Goal: Book appointment/travel/reservation

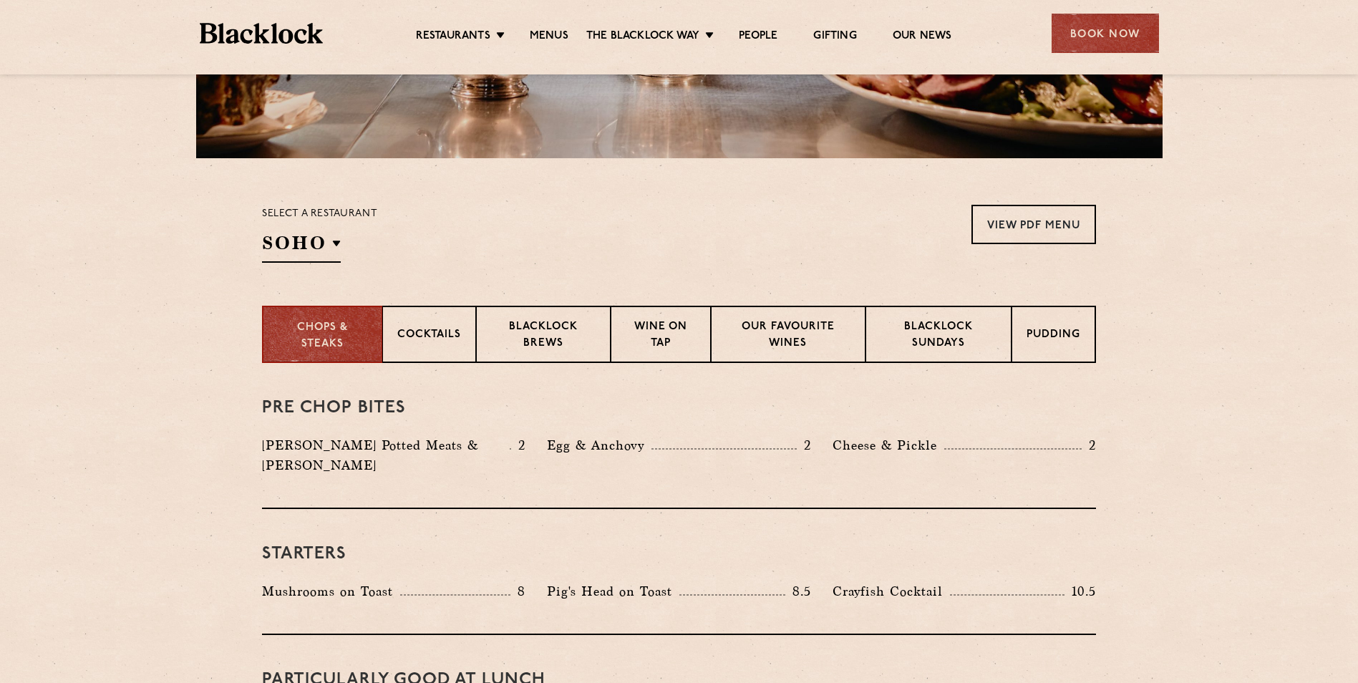
scroll to position [358, 0]
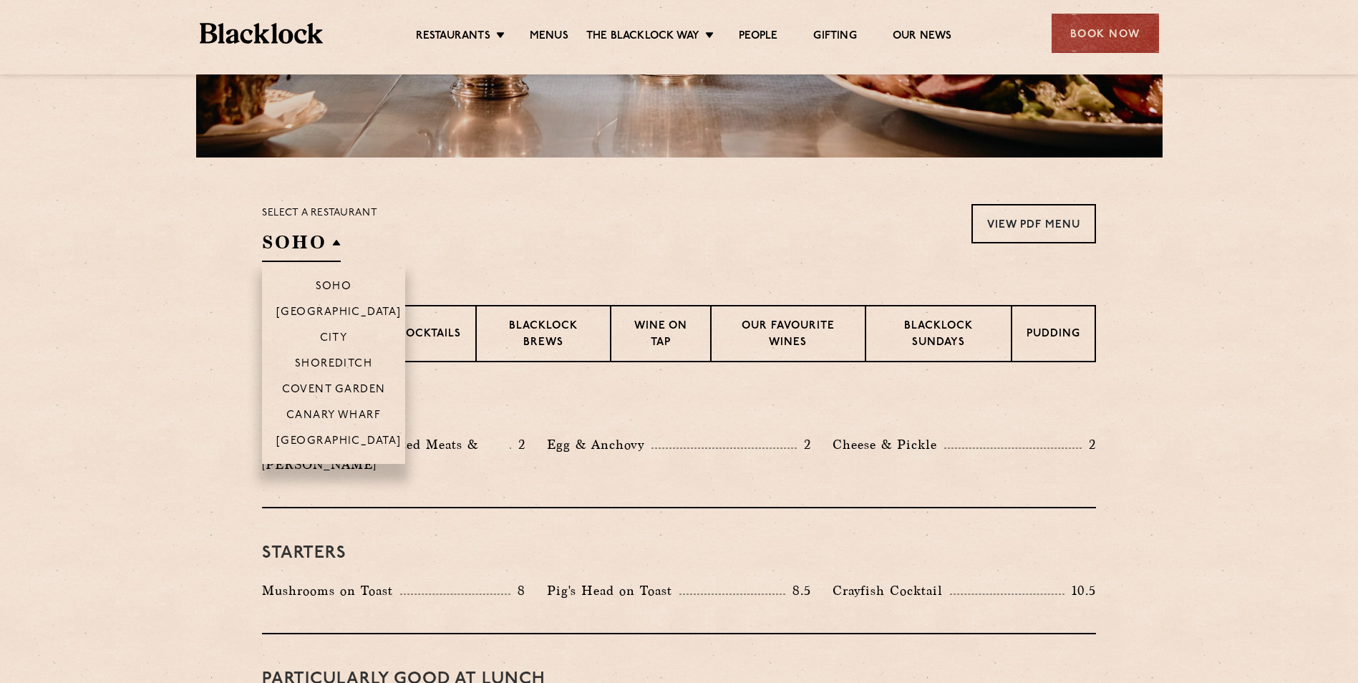
click at [339, 236] on h2 "SOHO" at bounding box center [301, 246] width 79 height 32
click at [344, 359] on p "Shoreditch" at bounding box center [334, 365] width 78 height 14
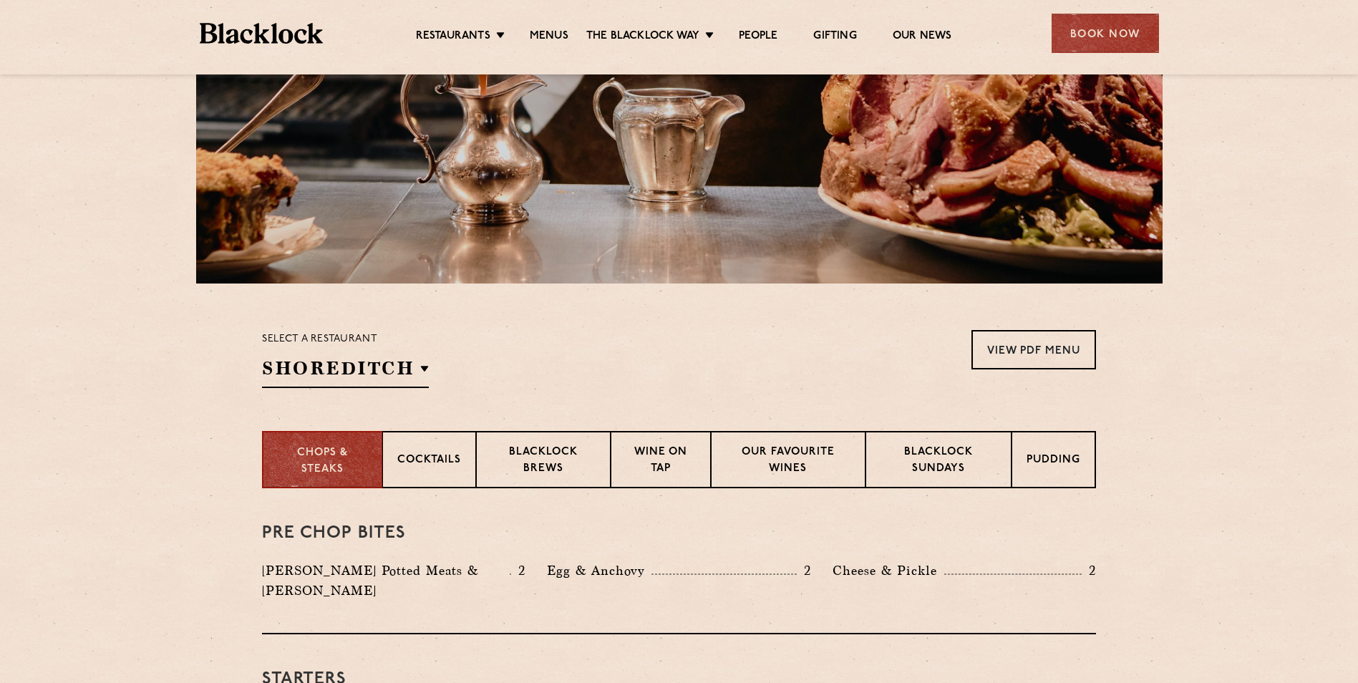
scroll to position [0, 0]
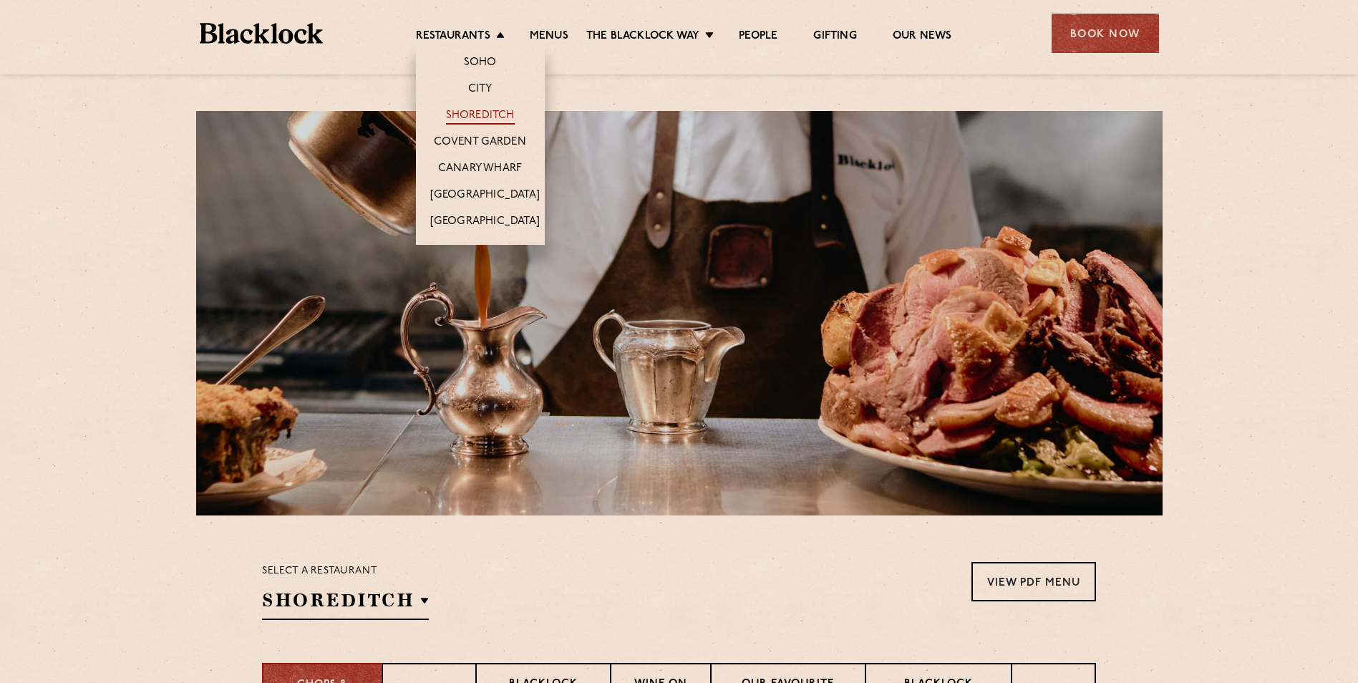
click at [499, 115] on link "Shoreditch" at bounding box center [480, 117] width 69 height 16
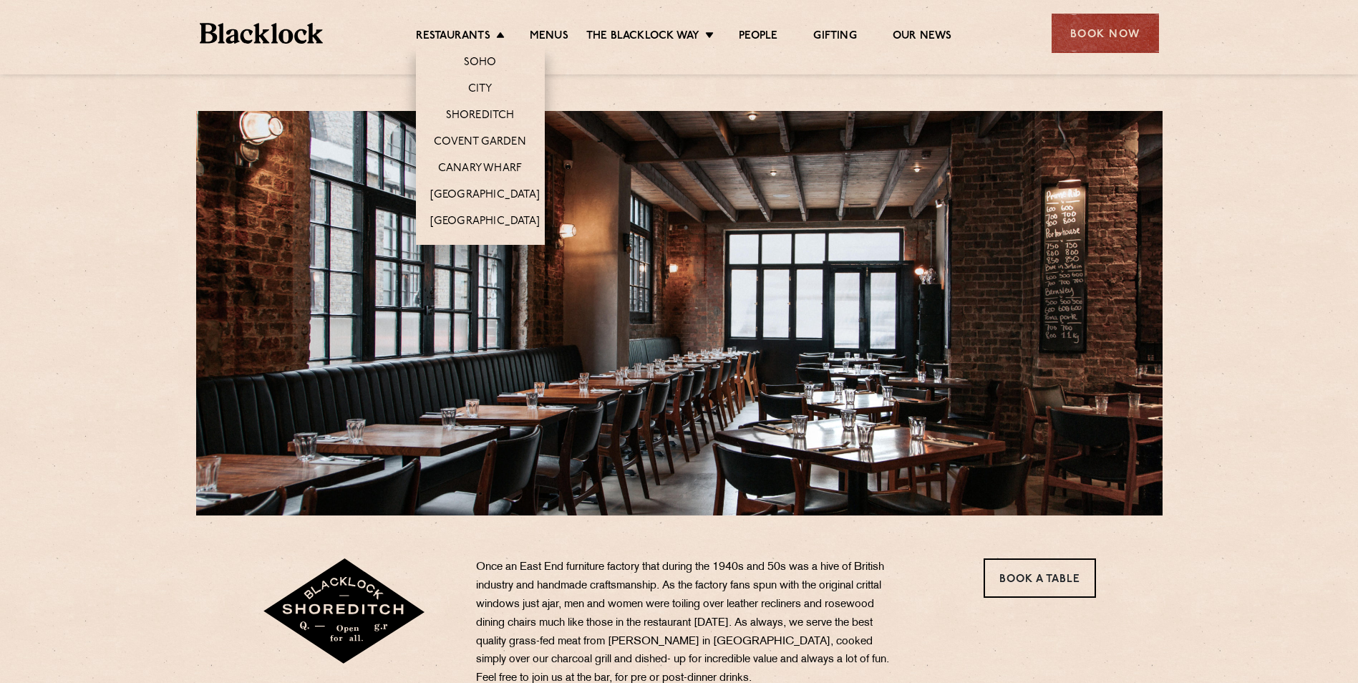
click at [502, 44] on li "Restaurants [GEOGRAPHIC_DATA] [GEOGRAPHIC_DATA] [GEOGRAPHIC_DATA] [GEOGRAPHIC_D…" at bounding box center [464, 37] width 96 height 16
click at [489, 86] on link "City" at bounding box center [480, 90] width 24 height 16
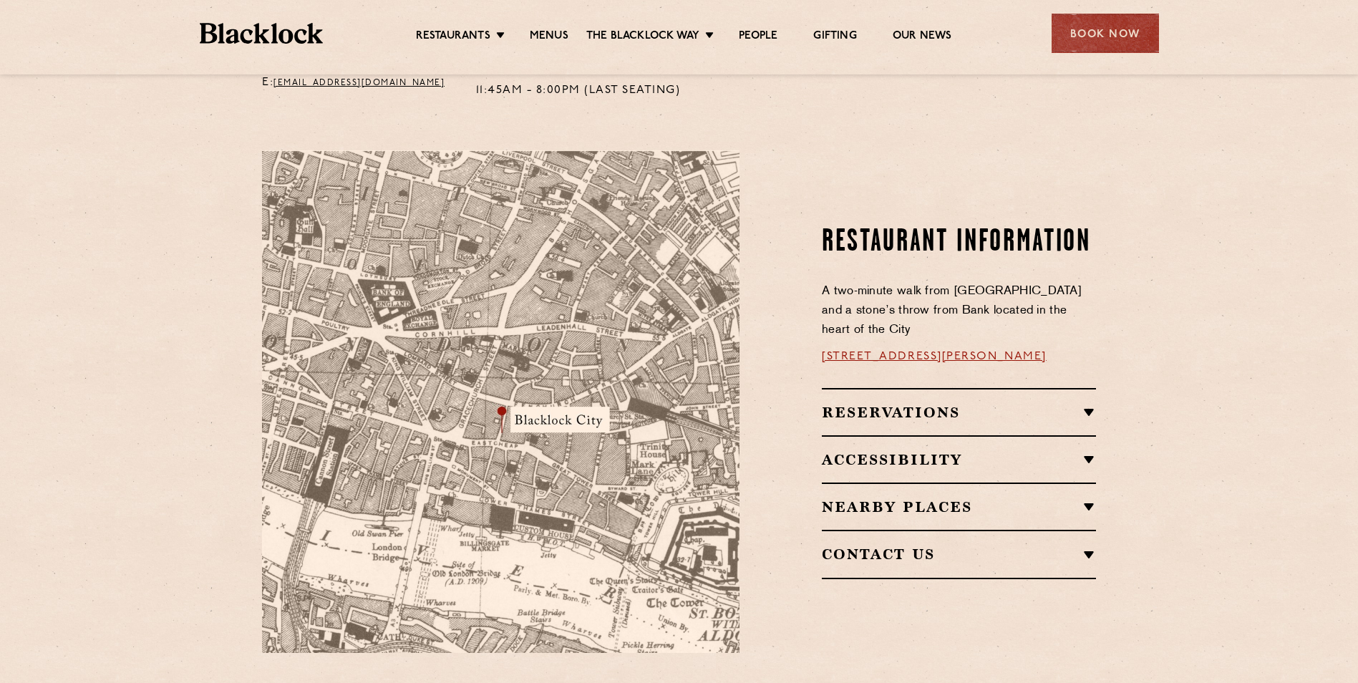
scroll to position [788, 0]
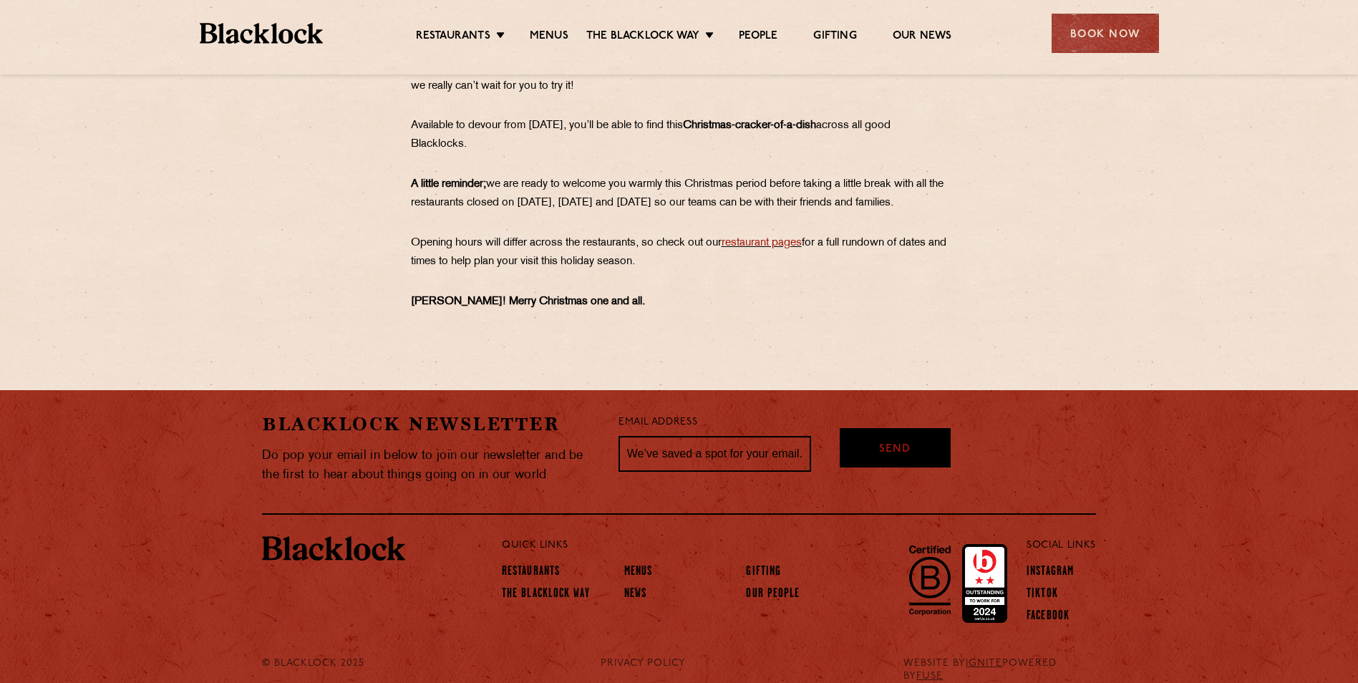
scroll to position [1398, 0]
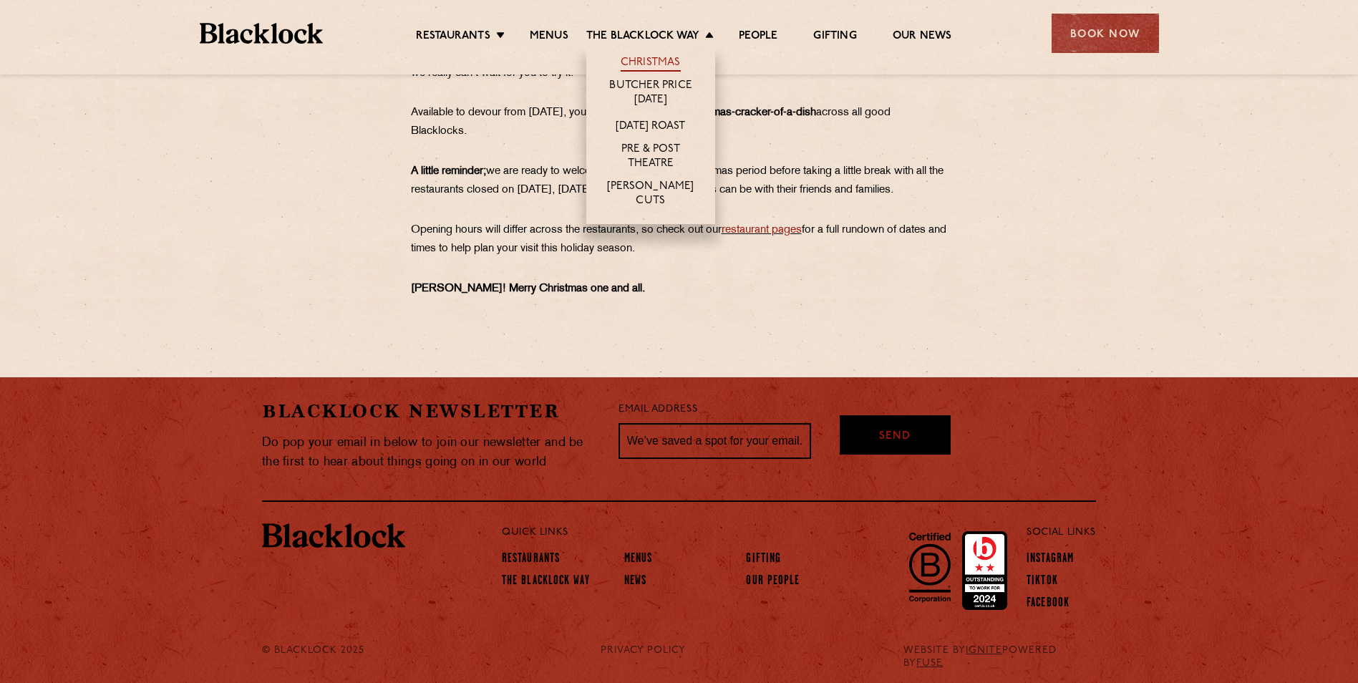
click at [666, 59] on link "Christmas" at bounding box center [651, 64] width 60 height 16
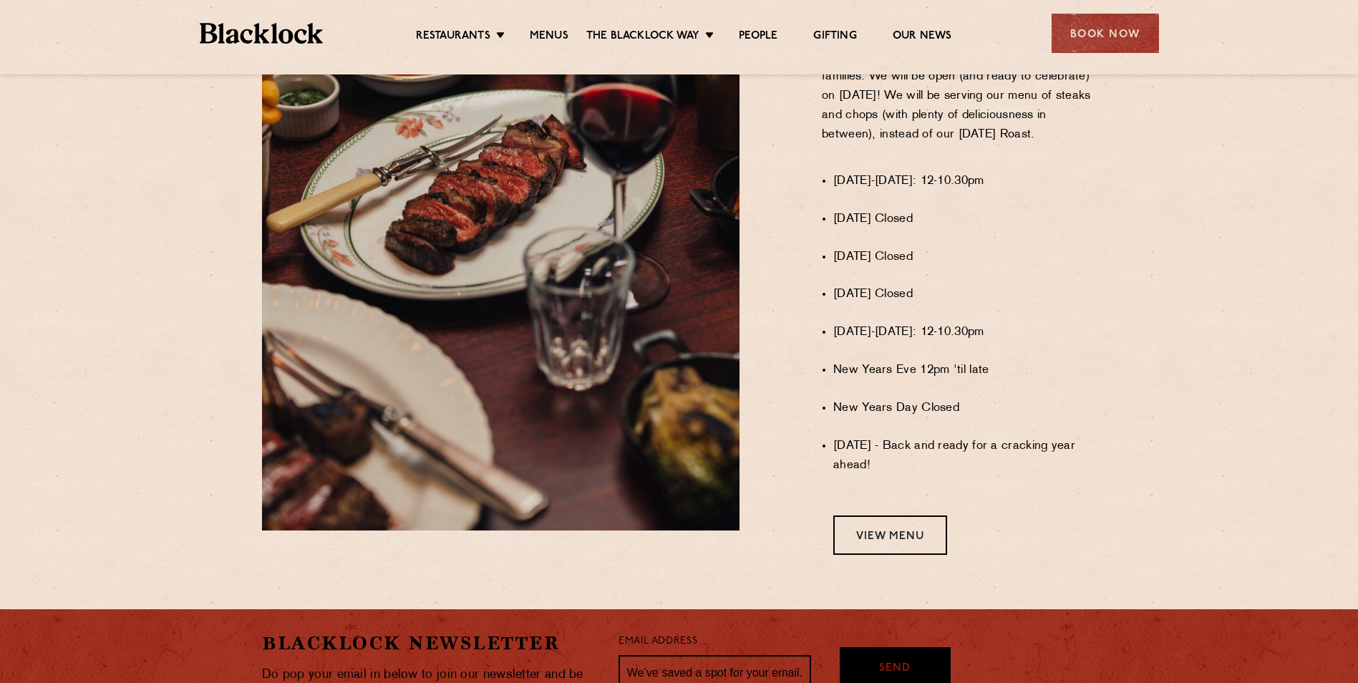
scroll to position [1002, 0]
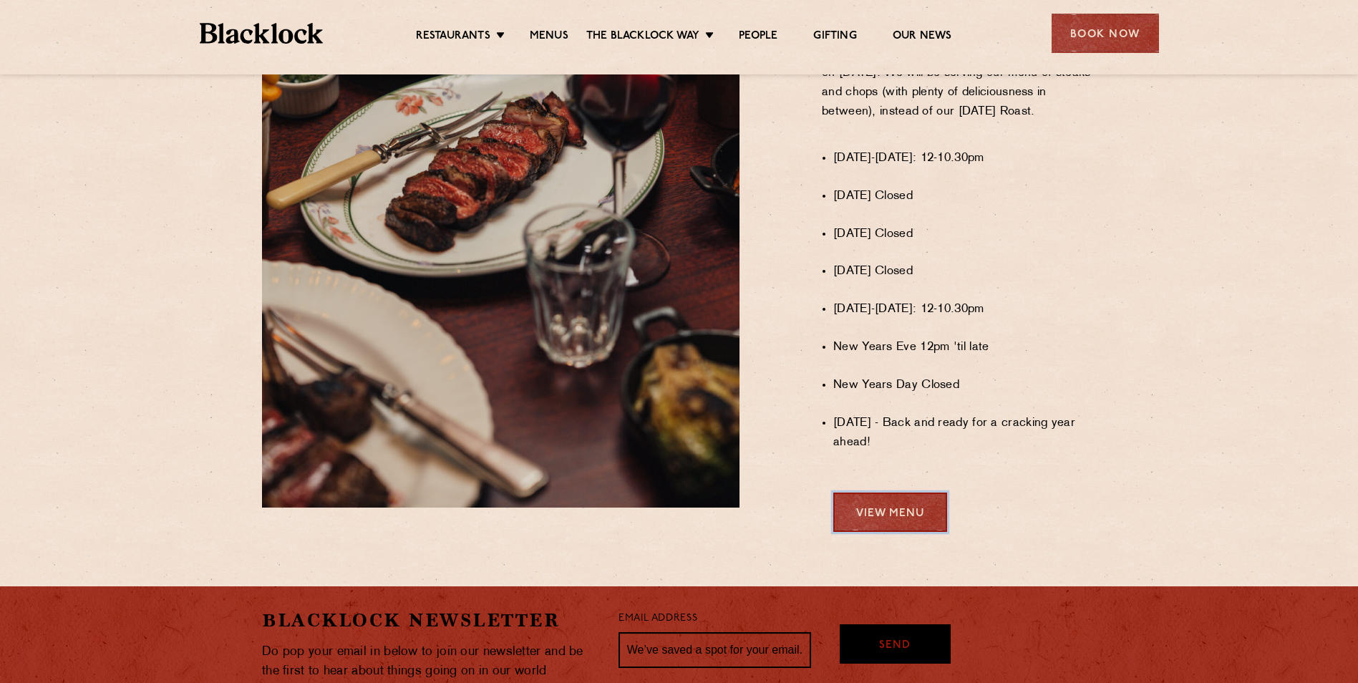
click at [915, 524] on link "View Menu" at bounding box center [890, 512] width 114 height 39
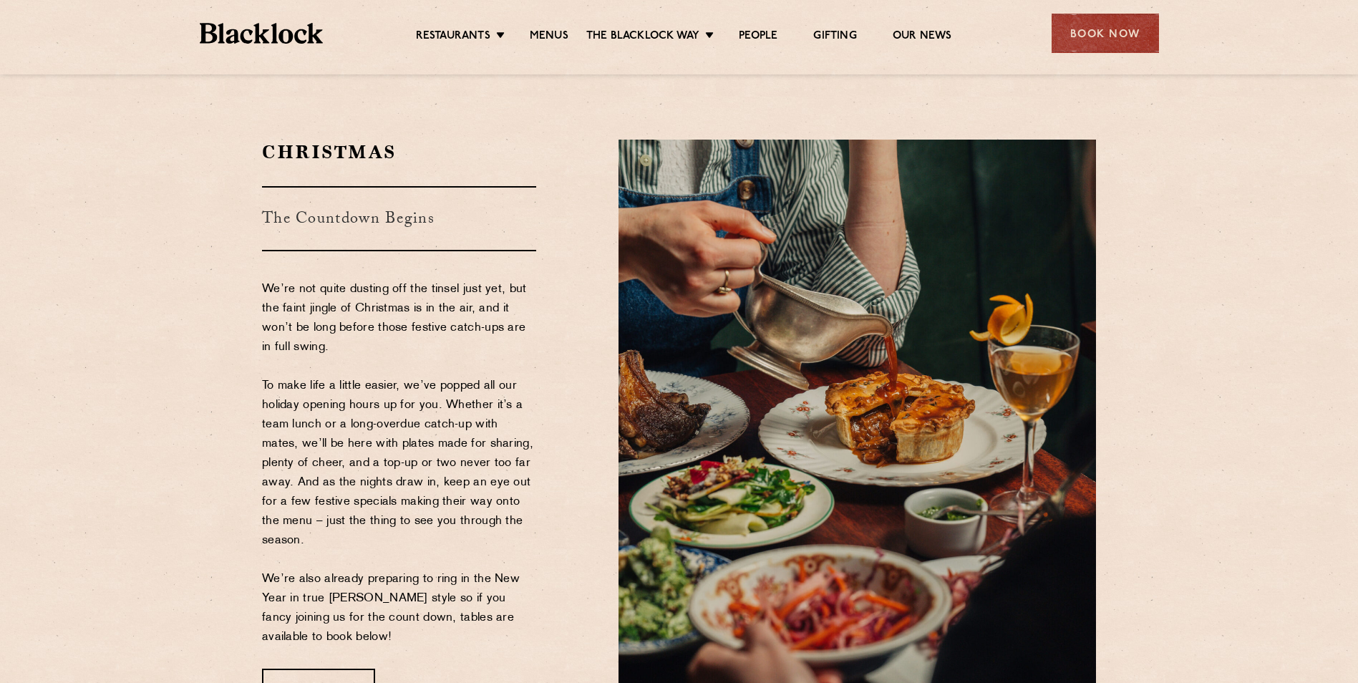
scroll to position [72, 0]
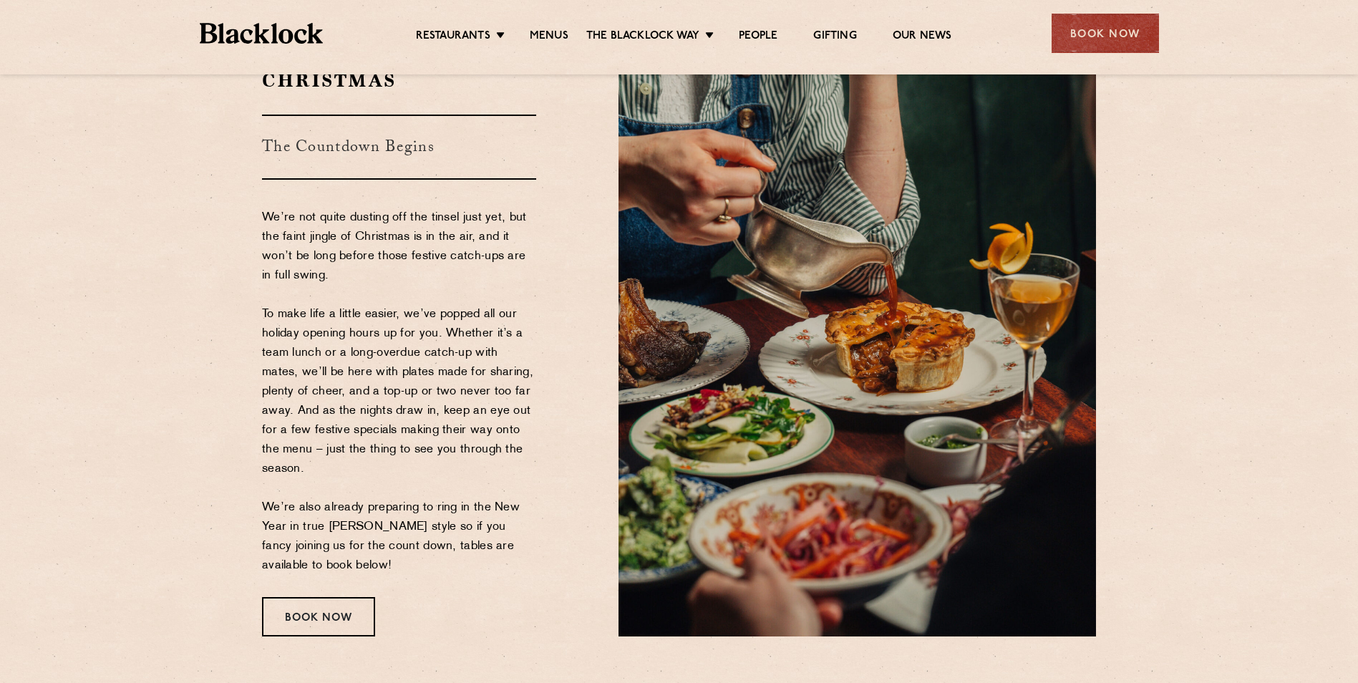
click at [280, 305] on p "We’re not quite dusting off the tinsel just yet, but the faint jingle of Christ…" at bounding box center [399, 391] width 274 height 367
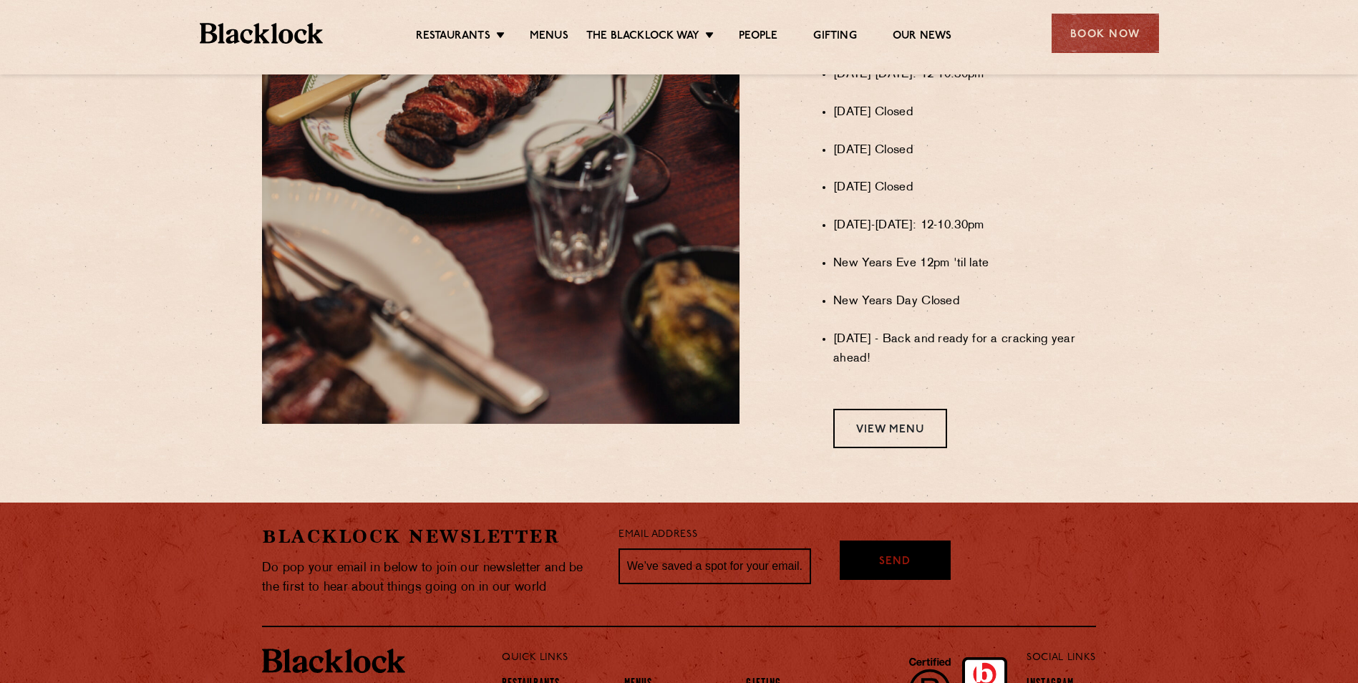
scroll to position [1219, 0]
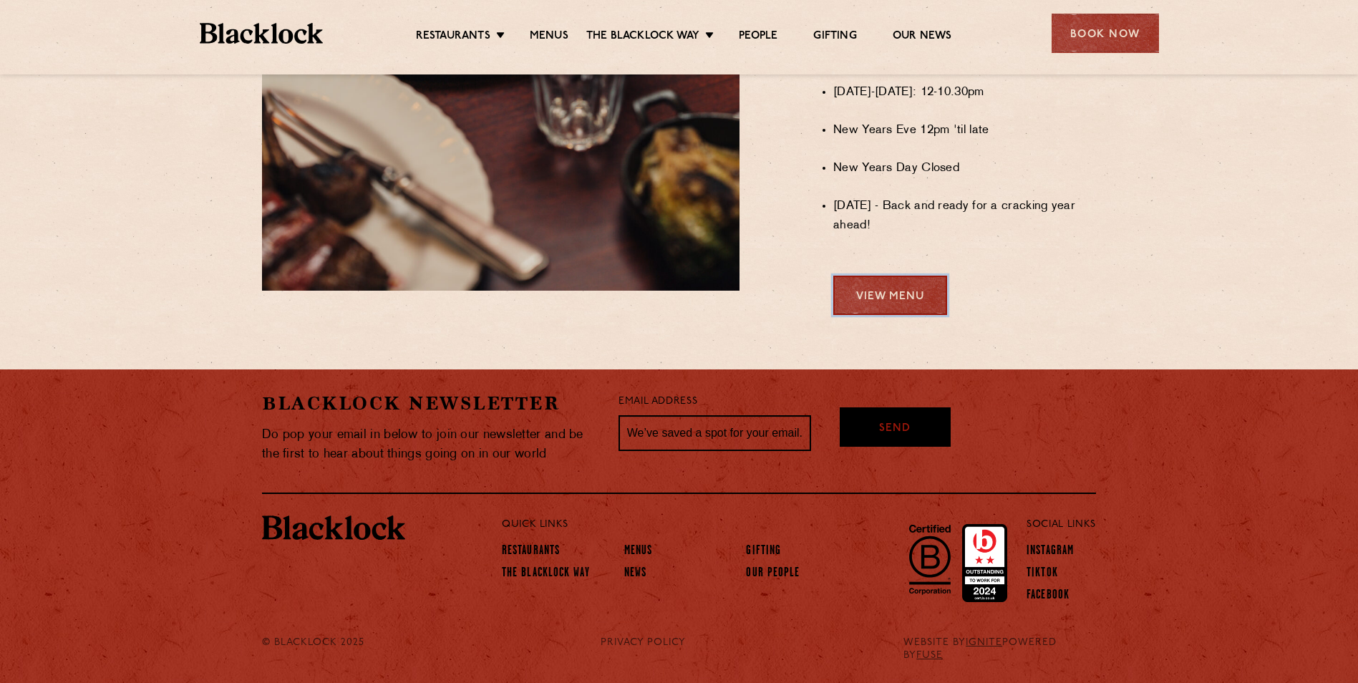
click at [872, 306] on link "View Menu" at bounding box center [890, 295] width 114 height 39
